Goal: Find specific page/section: Find specific page/section

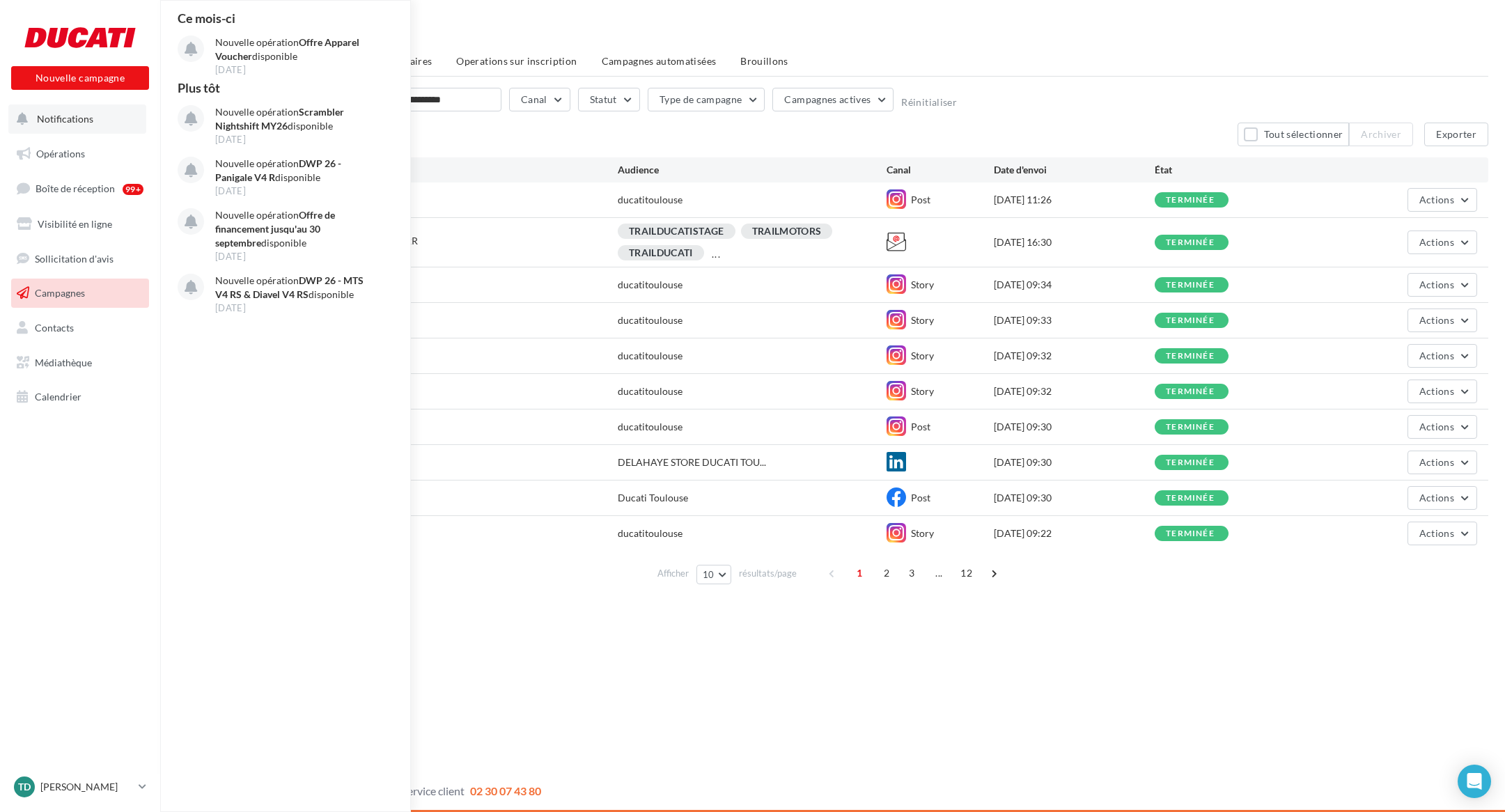
click at [53, 121] on span "Notifications" at bounding box center [65, 119] width 57 height 12
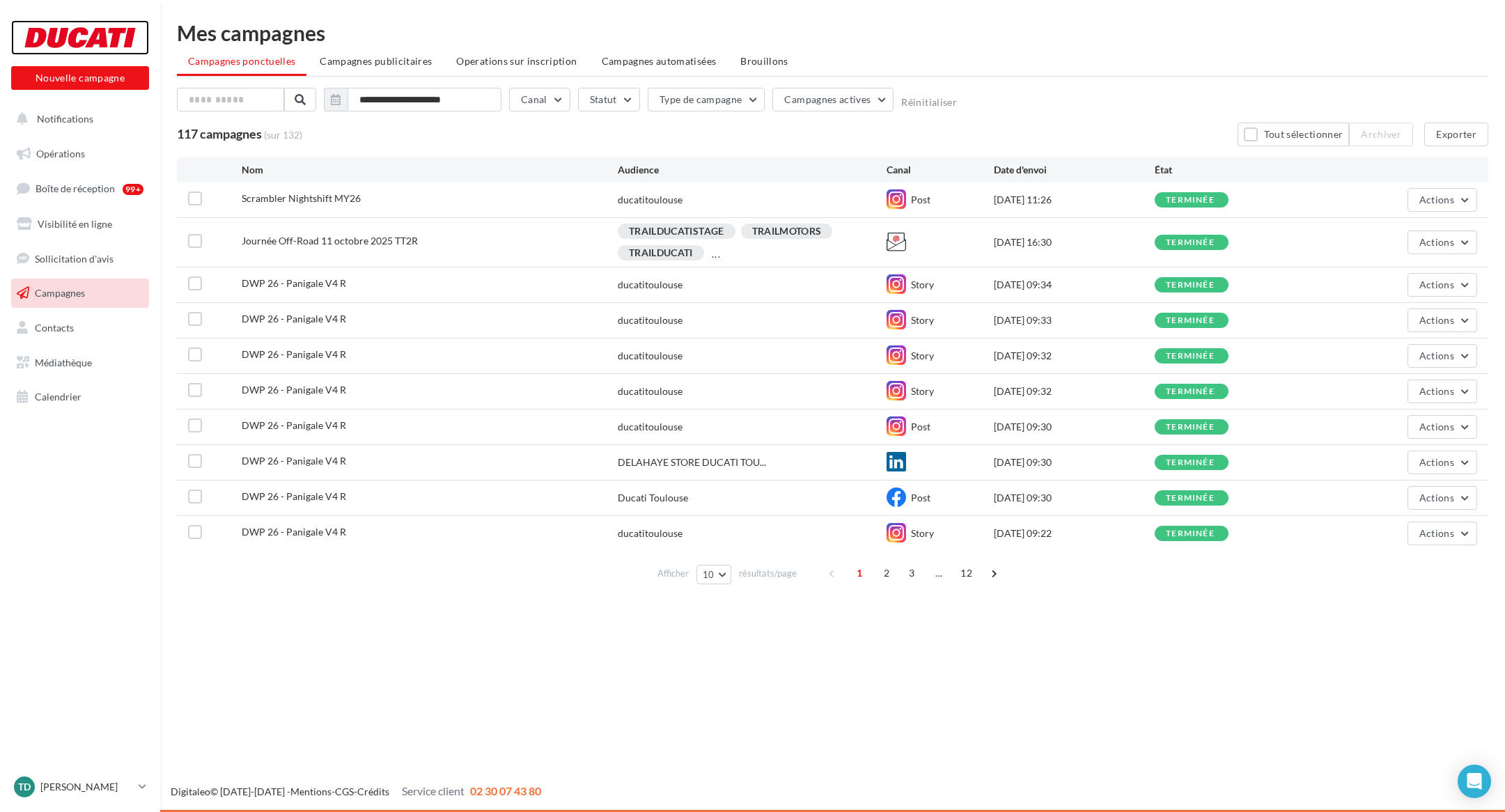
click at [84, 36] on div at bounding box center [80, 38] width 112 height 35
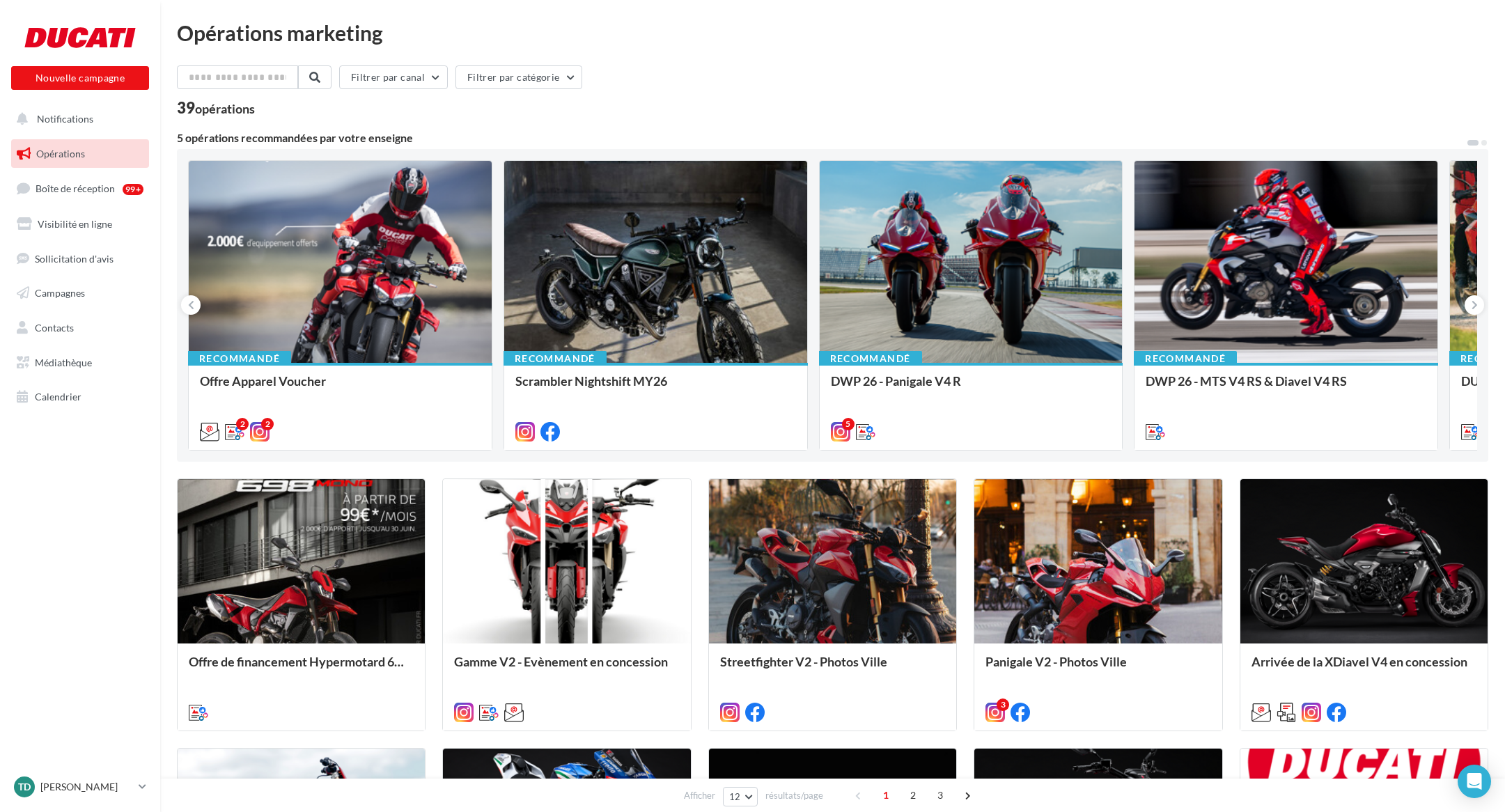
scroll to position [13, 0]
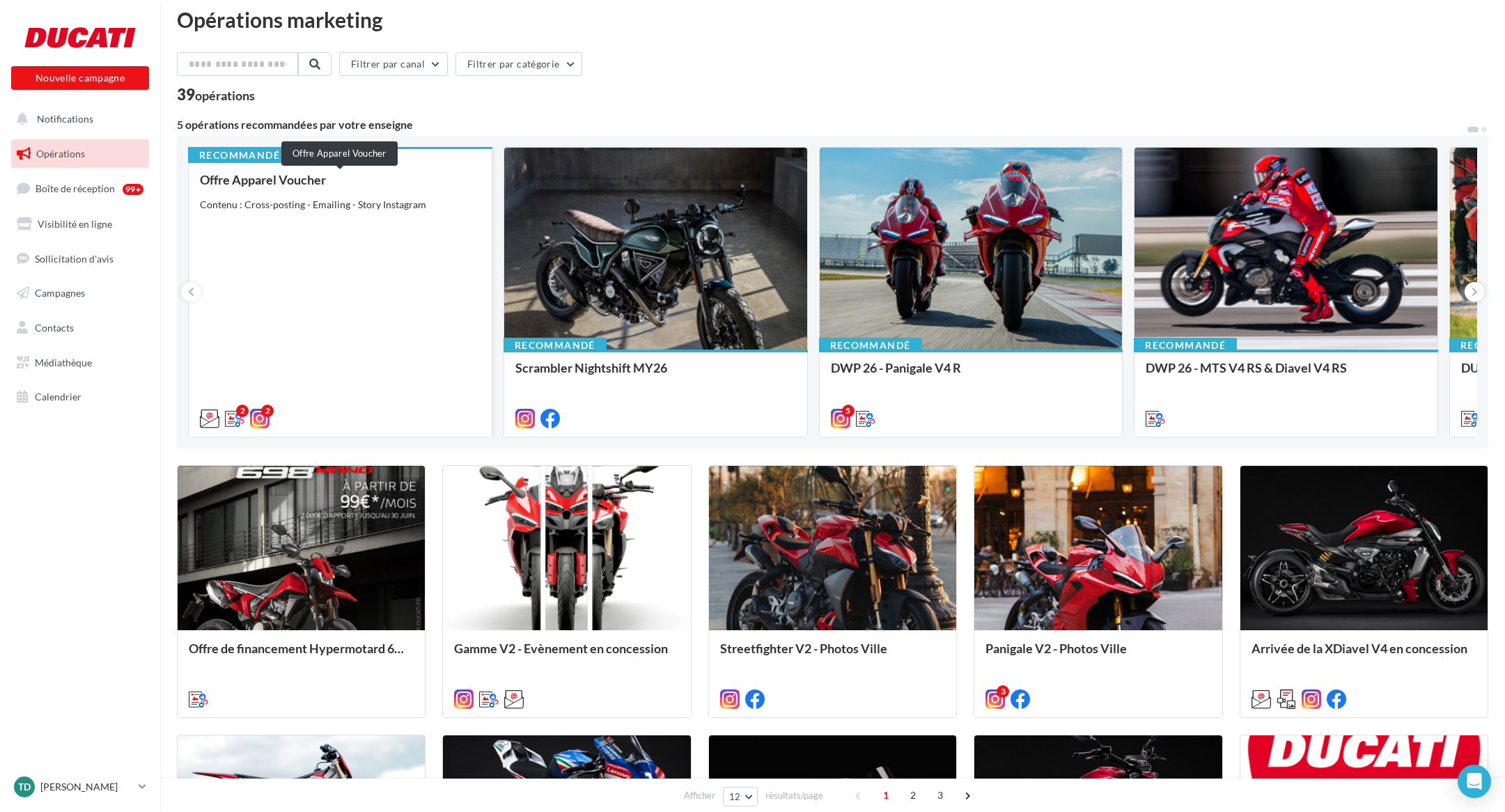
click at [276, 179] on div "Offre Apparel Voucher" at bounding box center [340, 180] width 280 height 14
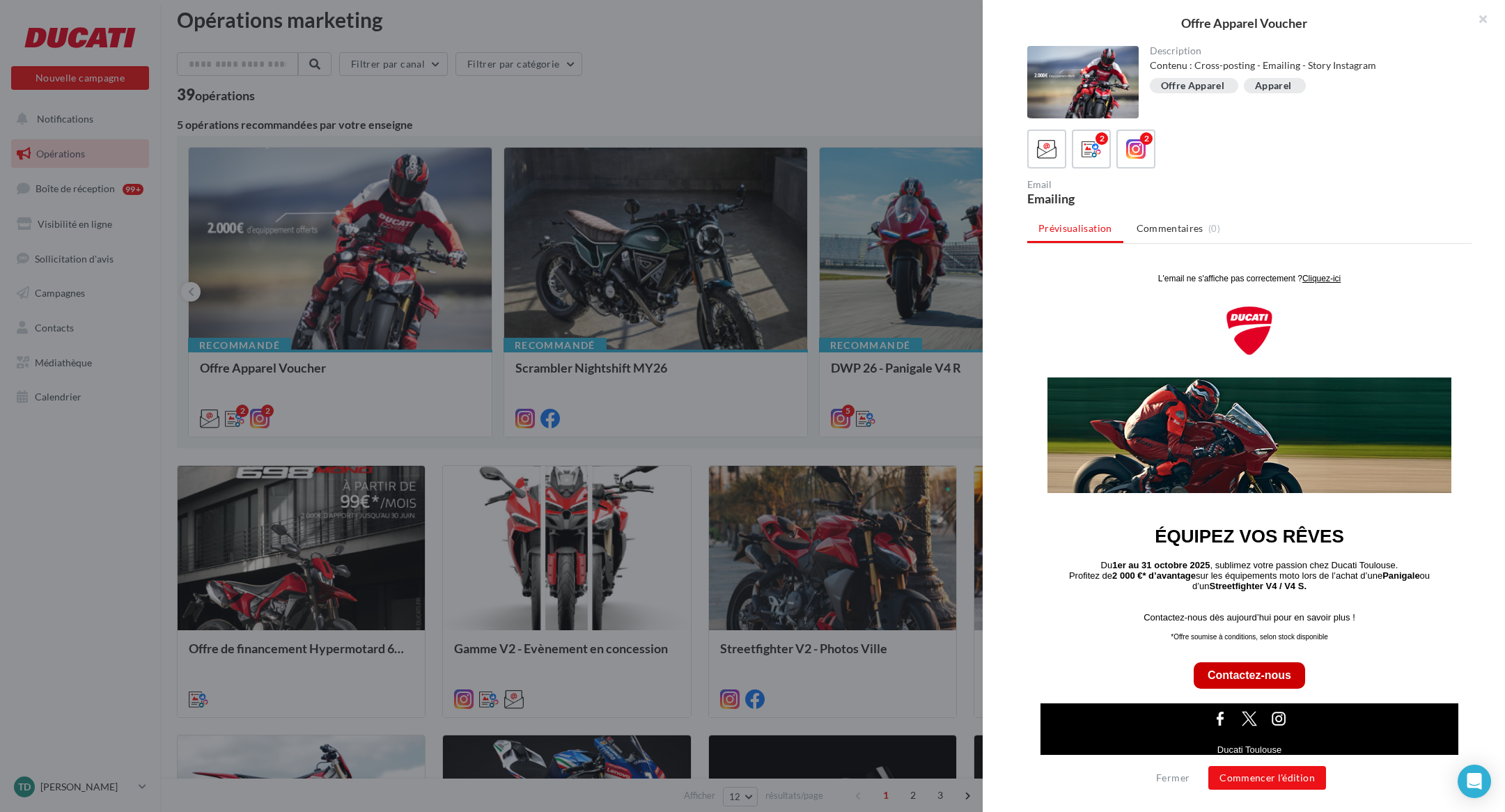
scroll to position [0, 0]
